Goal: Find specific page/section

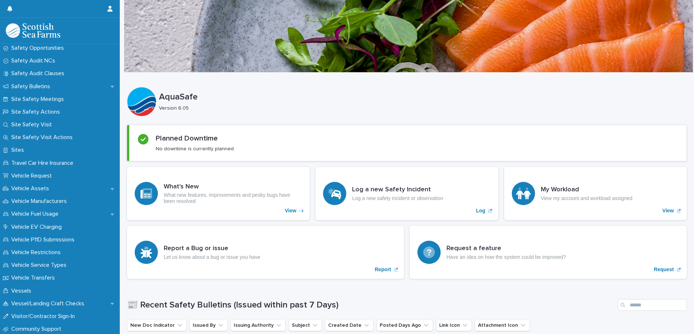
scroll to position [489, 0]
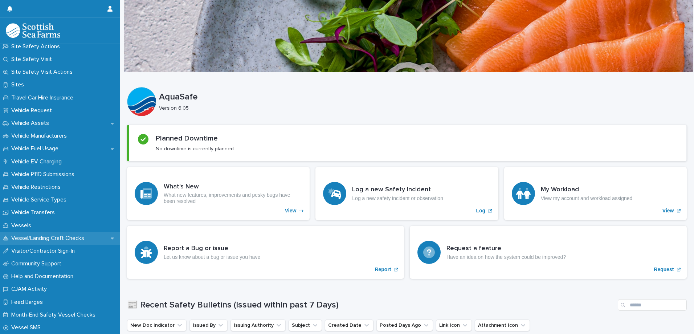
click at [46, 235] on p "Vessel/Landing Craft Checks" at bounding box center [49, 238] width 82 height 7
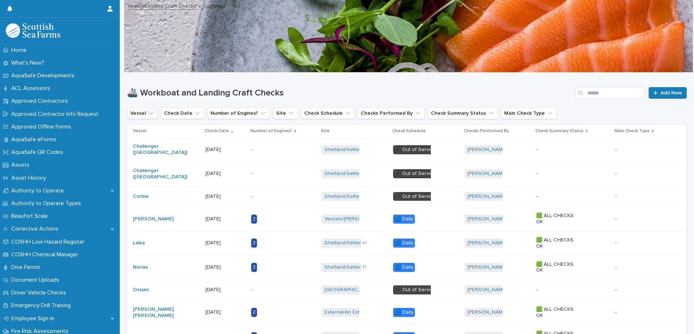
click at [139, 113] on button "Vessel" at bounding box center [142, 113] width 31 height 12
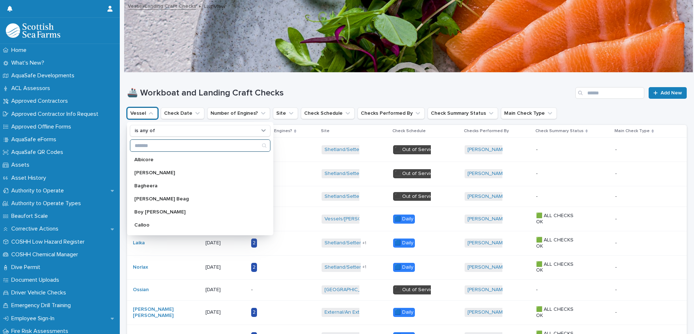
click at [155, 146] on input "Search" at bounding box center [200, 146] width 140 height 12
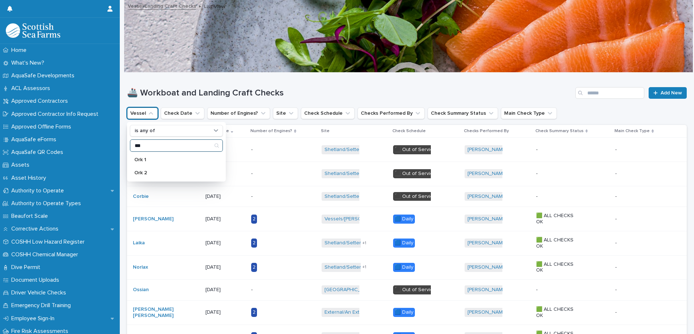
type input "*****"
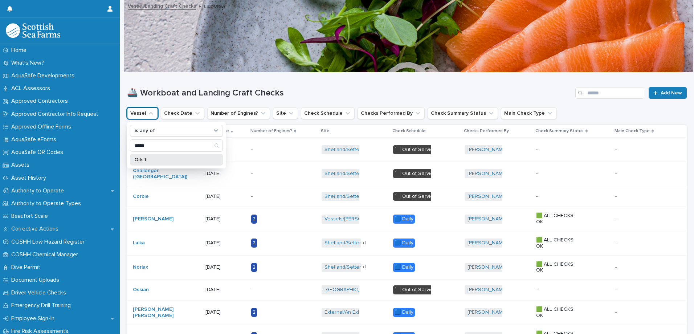
click at [140, 159] on p "Ork 1" at bounding box center [172, 159] width 77 height 5
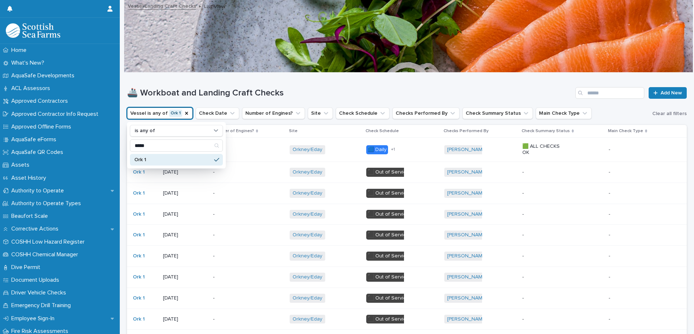
click at [305, 88] on h1 "🚢 Workboat and Landing Craft Checks" at bounding box center [350, 93] width 446 height 11
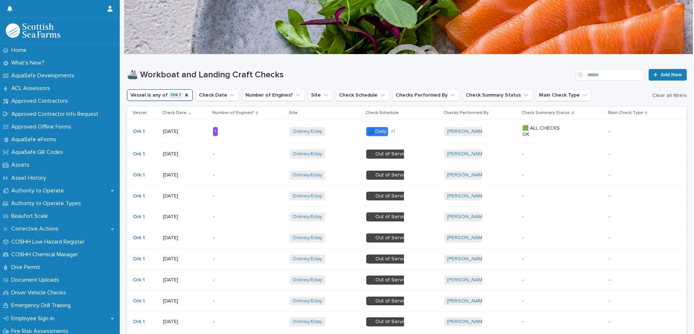
scroll to position [19, 0]
